Goal: Check status: Check status

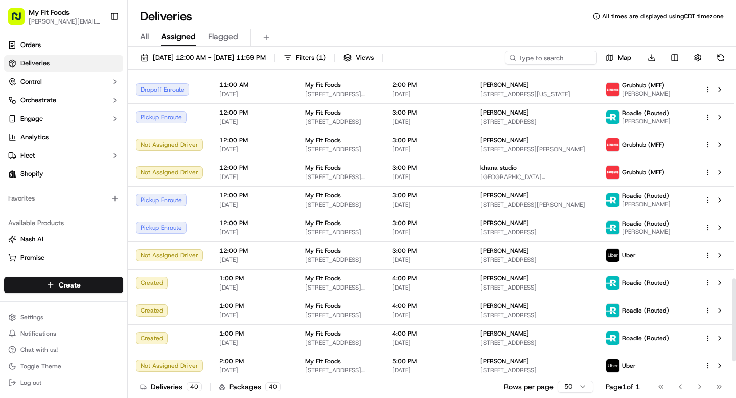
scroll to position [819, 0]
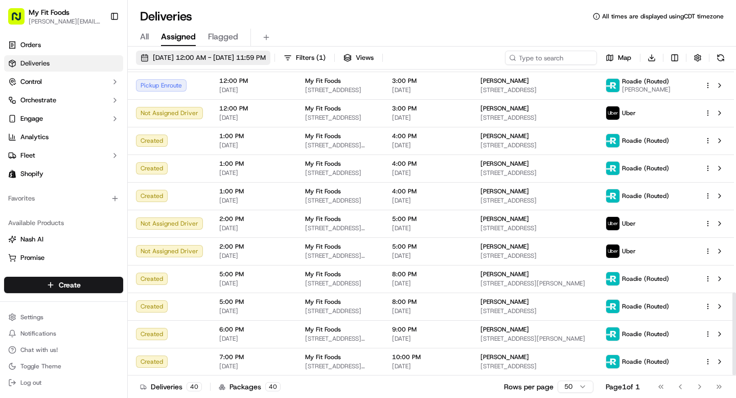
click at [193, 59] on span "09/18/2025 12:00 AM - 09/18/2025 11:59 PM" at bounding box center [209, 57] width 113 height 9
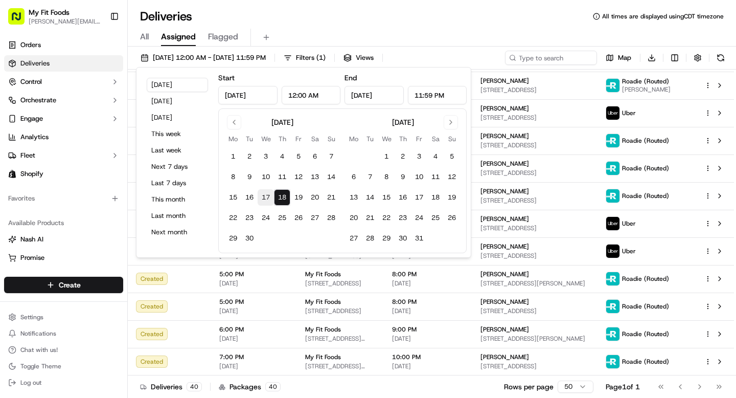
click at [270, 196] on button "17" at bounding box center [266, 197] width 16 height 16
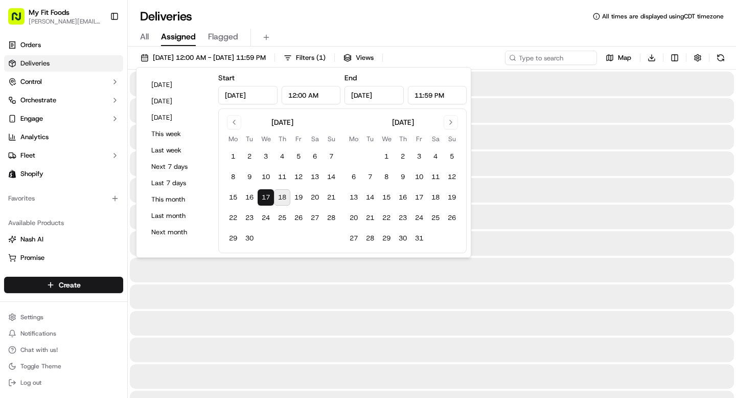
type input "Sep 17, 2025"
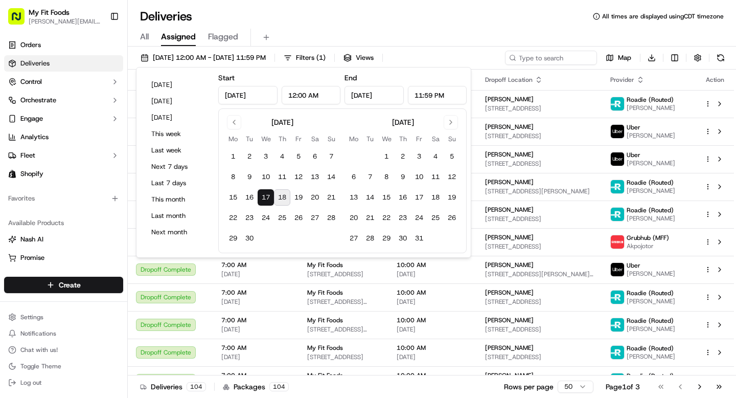
click at [267, 199] on button "17" at bounding box center [266, 197] width 16 height 16
click at [268, 177] on button "10" at bounding box center [266, 177] width 16 height 16
type input "Sep 10, 2025"
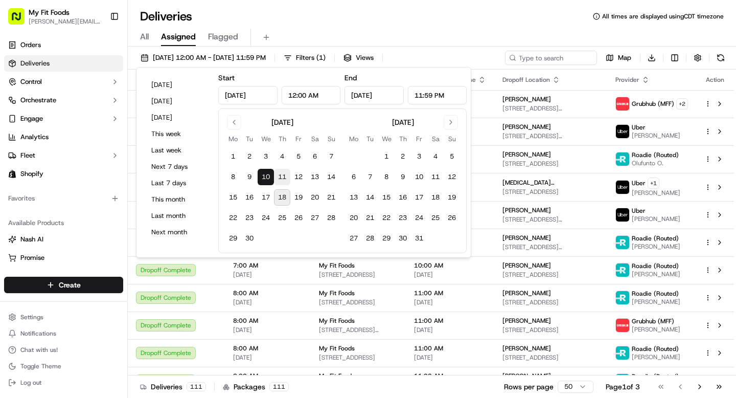
click at [286, 180] on button "11" at bounding box center [282, 177] width 16 height 16
type input "Sep 11, 2025"
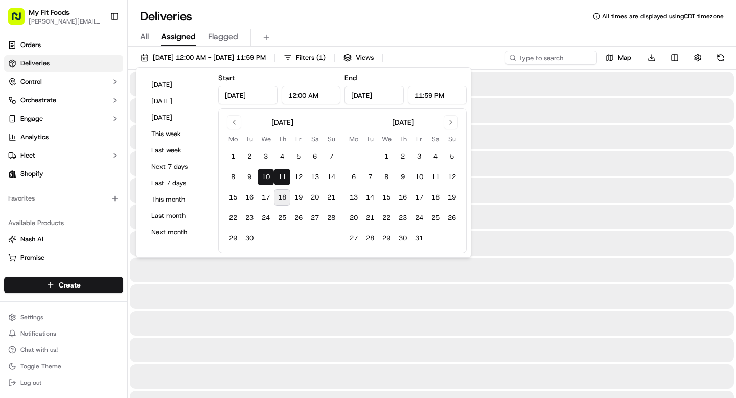
click at [286, 180] on button "11" at bounding box center [282, 177] width 16 height 16
type input "Sep 11, 2025"
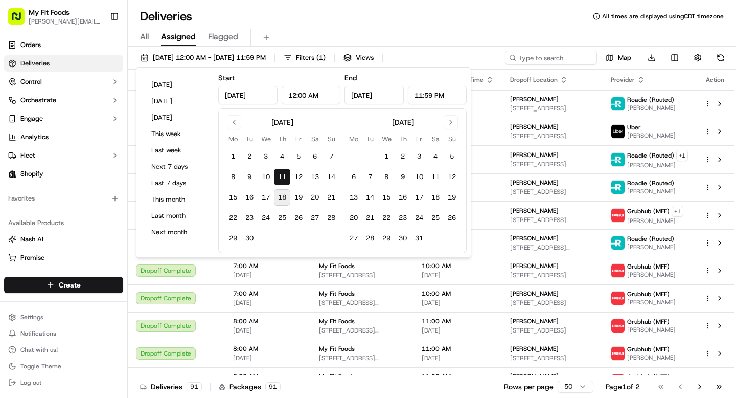
click at [285, 198] on button "18" at bounding box center [282, 197] width 16 height 16
type input "Sep 18, 2025"
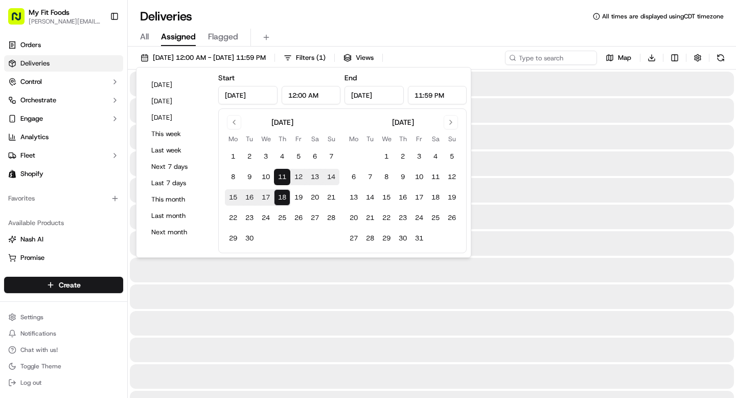
click at [285, 198] on button "18" at bounding box center [282, 197] width 16 height 16
type input "Sep 18, 2025"
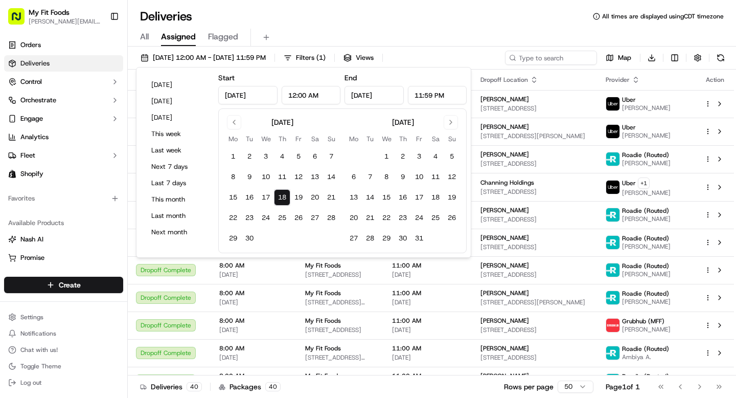
click at [247, 65] on div "09/18/2025 12:00 AM - 09/18/2025 11:59 PM Filters ( 1 ) Views Map Download" at bounding box center [432, 60] width 608 height 19
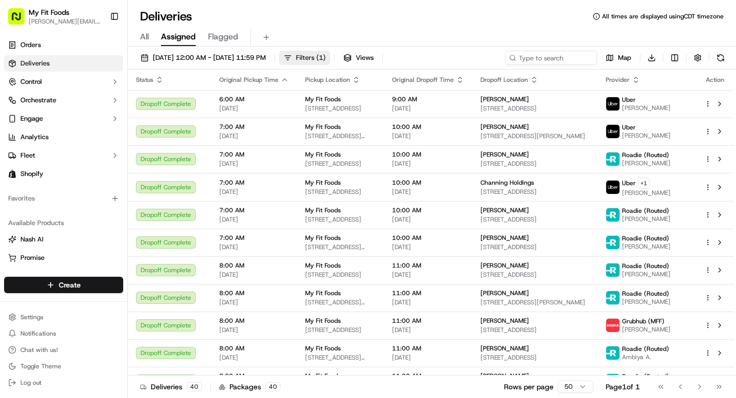
click at [325, 54] on span "( 1 )" at bounding box center [320, 57] width 9 height 9
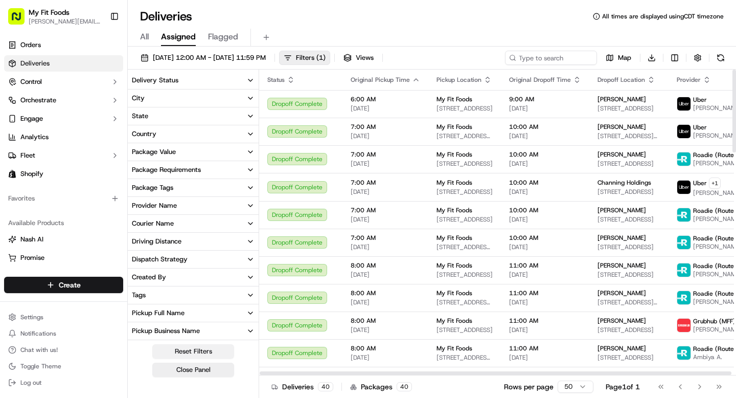
click at [180, 351] on button "Reset Filters" at bounding box center [193, 351] width 82 height 14
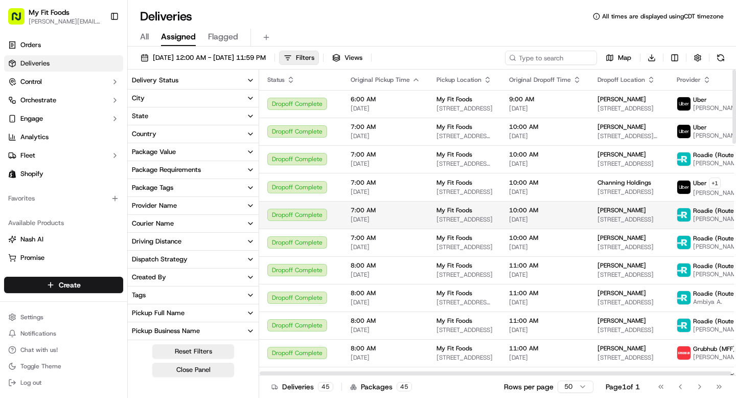
click at [330, 220] on div "Dropoff Complete" at bounding box center [300, 214] width 67 height 12
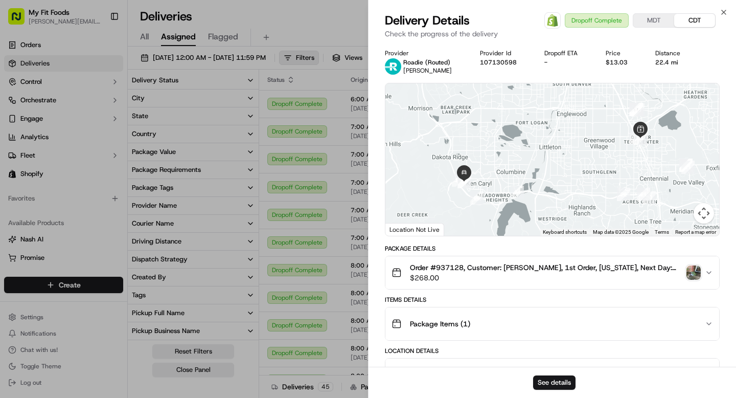
click at [691, 270] on img "button" at bounding box center [693, 272] width 14 height 14
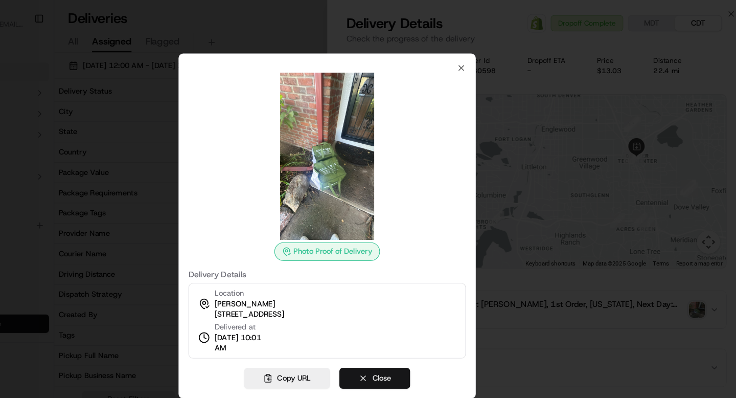
click at [399, 332] on button "Close" at bounding box center [410, 332] width 62 height 18
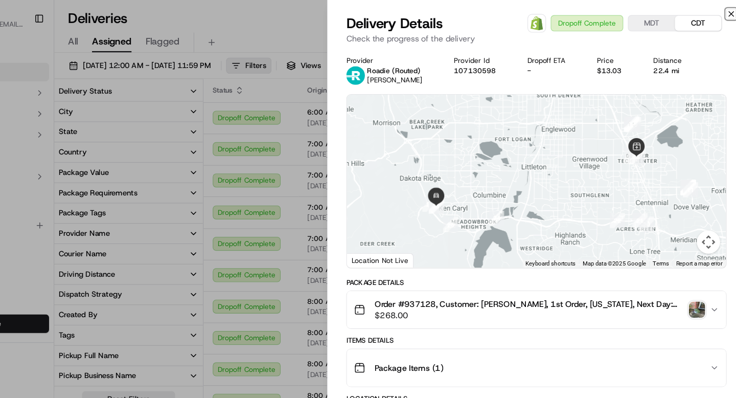
click at [721, 13] on icon "button" at bounding box center [723, 12] width 8 height 8
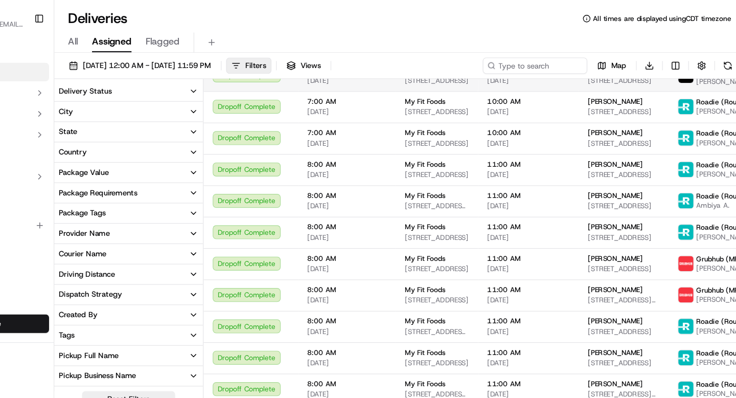
scroll to position [119, 0]
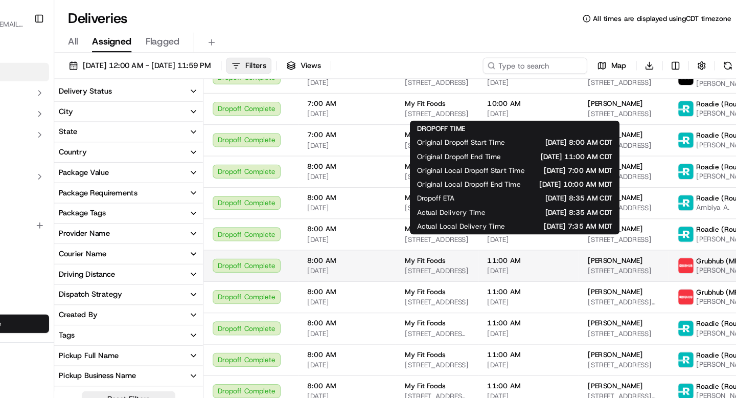
click at [557, 237] on span "[DATE]" at bounding box center [545, 238] width 72 height 8
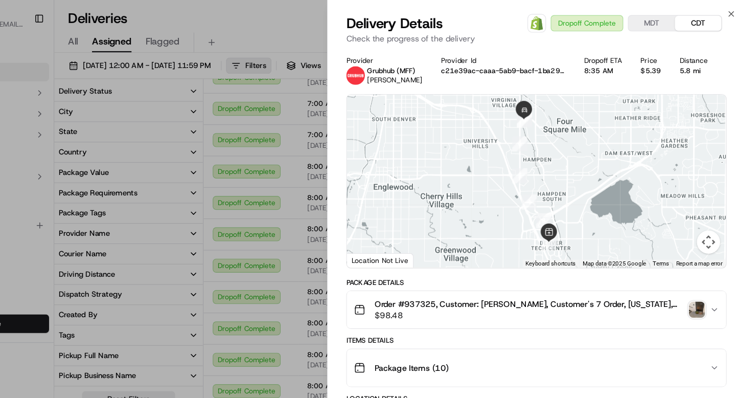
click at [691, 273] on img "button" at bounding box center [693, 272] width 14 height 14
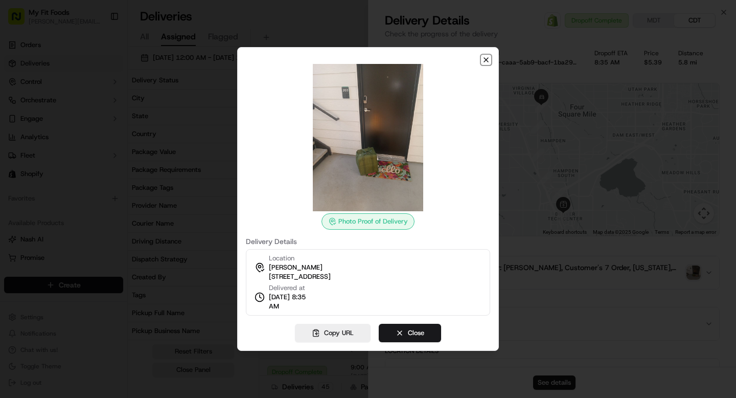
click at [486, 62] on icon "button" at bounding box center [486, 60] width 8 height 8
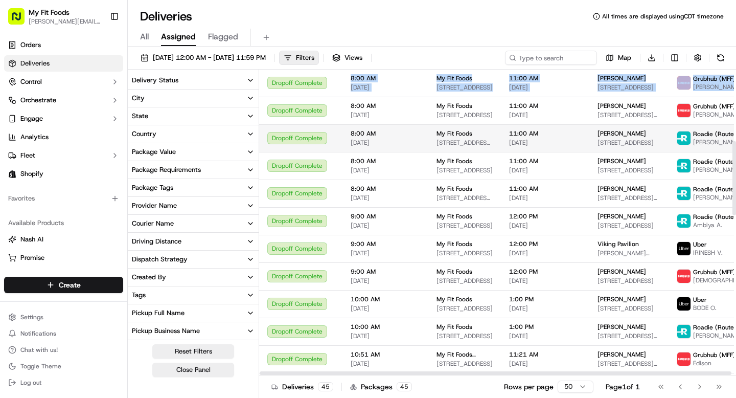
scroll to position [295, 0]
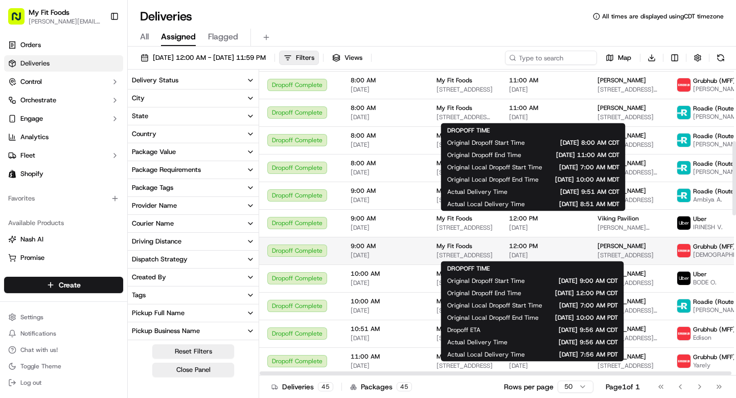
click at [547, 247] on span "12:00 PM" at bounding box center [545, 246] width 72 height 8
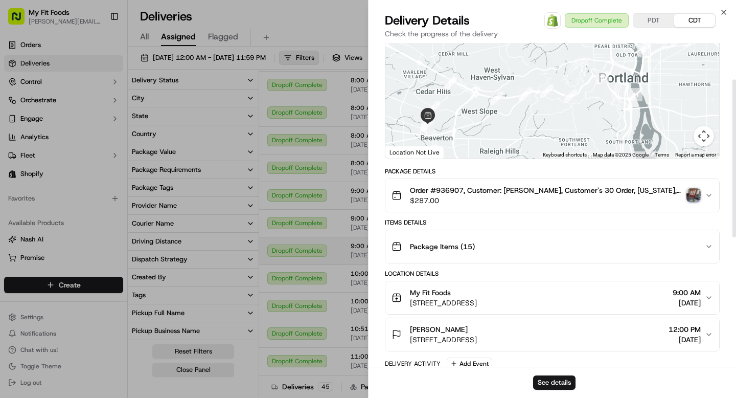
scroll to position [0, 0]
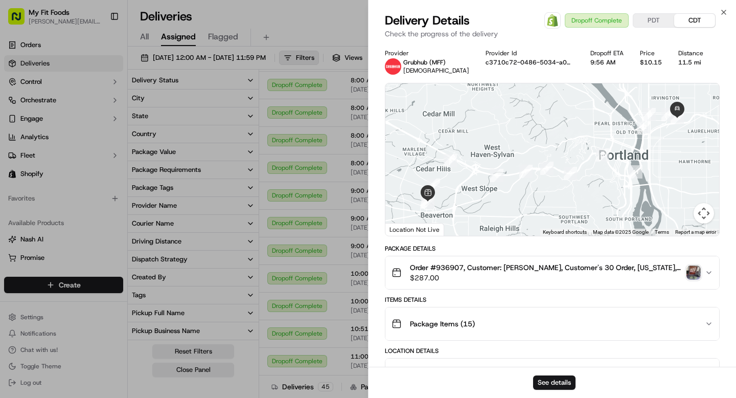
click at [695, 273] on img "button" at bounding box center [693, 272] width 14 height 14
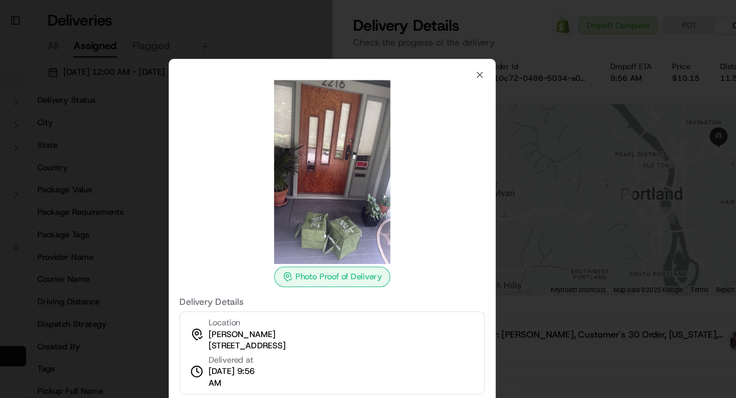
click at [487, 54] on div "Photo Proof of Delivery Delivery Details Location Elizabeth Denevi 2216 NE Clac…" at bounding box center [368, 199] width 262 height 304
click at [486, 56] on icon "button" at bounding box center [486, 60] width 8 height 8
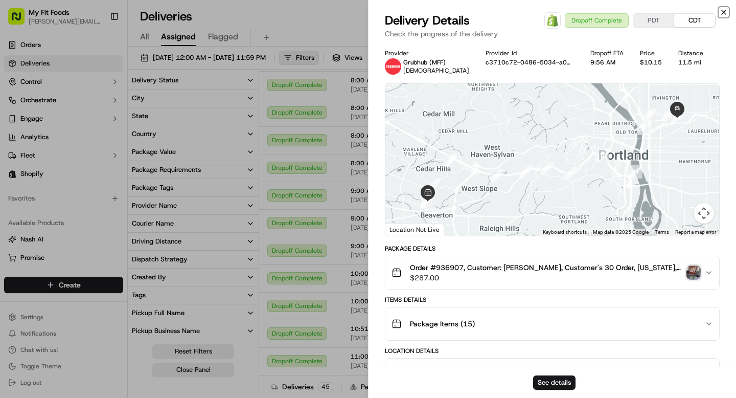
click at [719, 15] on icon "button" at bounding box center [723, 12] width 8 height 8
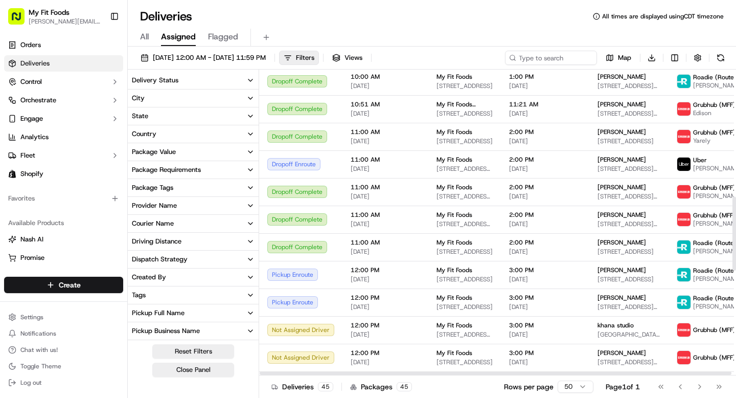
scroll to position [524, 0]
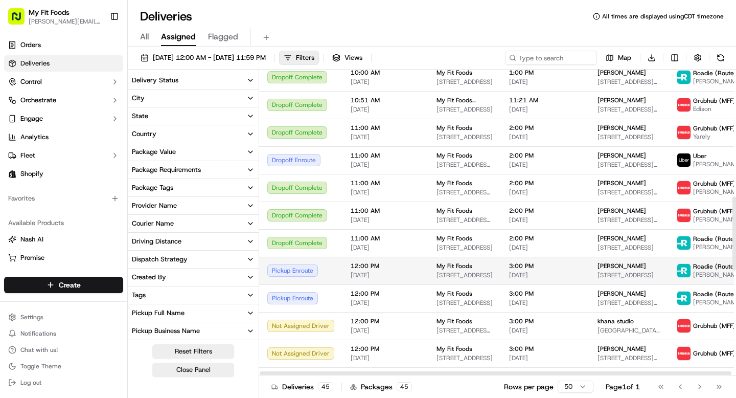
click at [327, 273] on div "Pickup Enroute" at bounding box center [300, 270] width 67 height 12
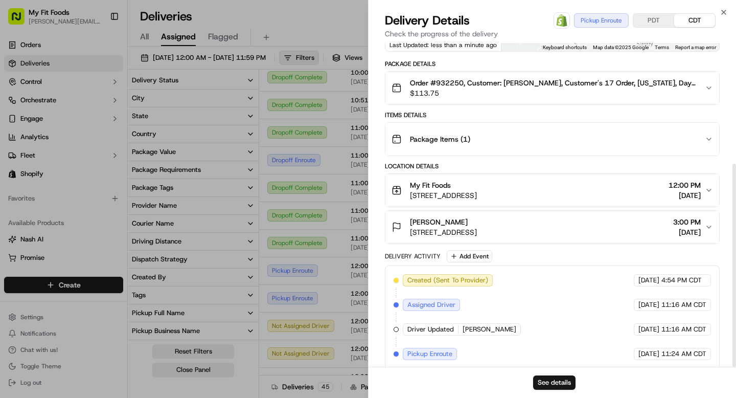
scroll to position [193, 0]
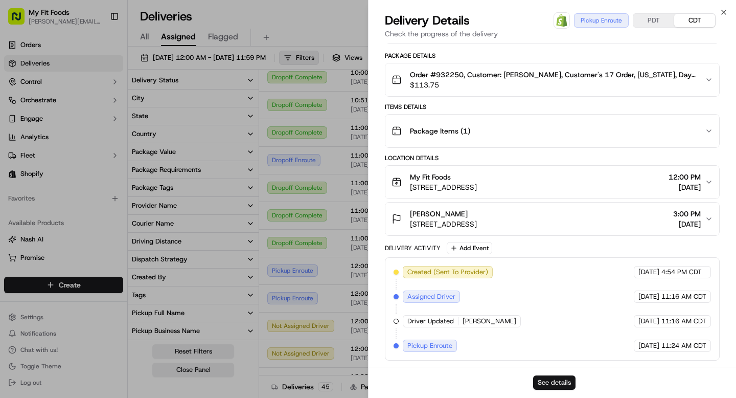
click at [553, 382] on button "See details" at bounding box center [554, 382] width 42 height 14
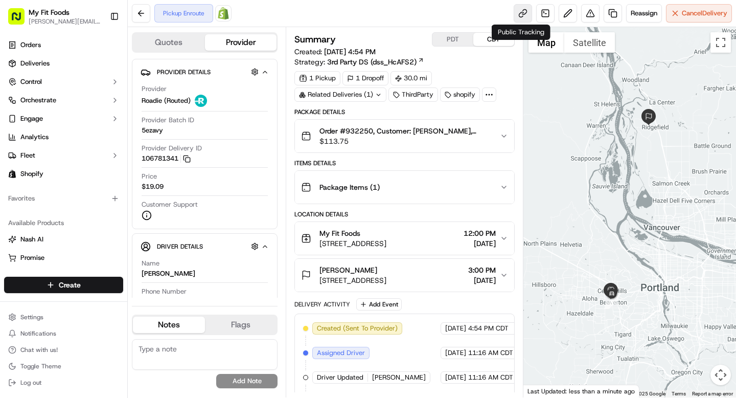
click at [522, 12] on link at bounding box center [523, 13] width 18 height 18
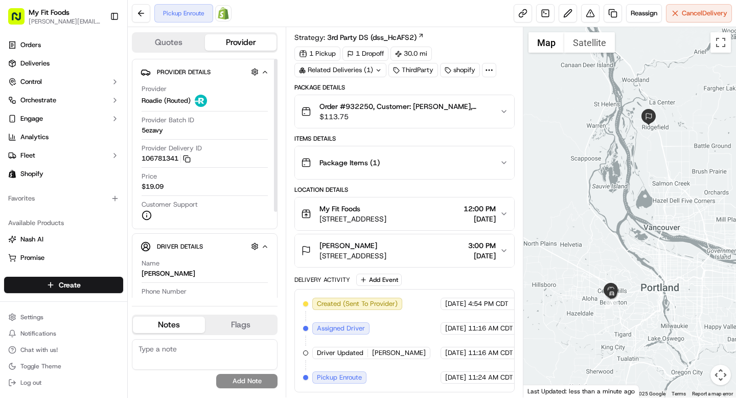
click at [149, 187] on span "$19.09" at bounding box center [153, 186] width 22 height 9
click at [516, 11] on link at bounding box center [523, 13] width 18 height 18
